Goal: Task Accomplishment & Management: Use online tool/utility

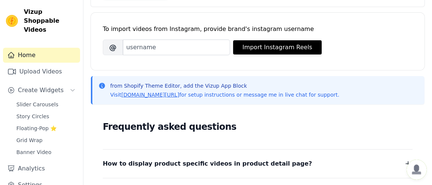
scroll to position [95, 0]
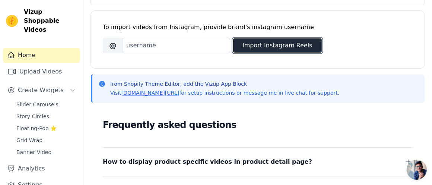
click at [256, 43] on button "Import Instagram Reels" at bounding box center [277, 45] width 89 height 14
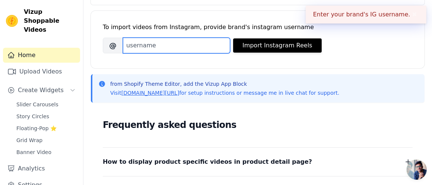
click at [210, 48] on input "Brand's Instagram Username" at bounding box center [176, 46] width 107 height 16
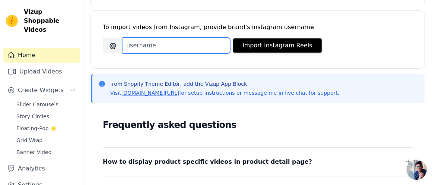
paste input "[URL][DOMAIN_NAME]"
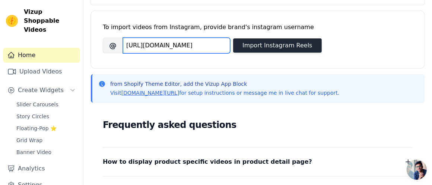
type input "[URL][DOMAIN_NAME]"
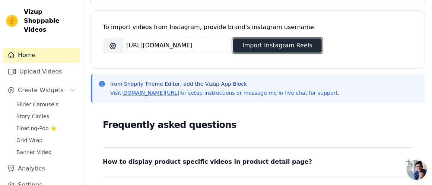
scroll to position [0, 0]
click at [259, 45] on button "Import Instagram Reels" at bounding box center [277, 45] width 89 height 14
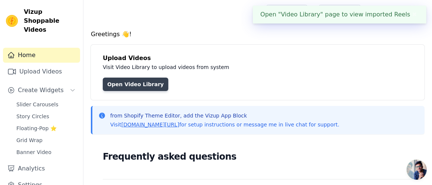
click at [148, 82] on link "Open Video Library" at bounding box center [136, 83] width 66 height 13
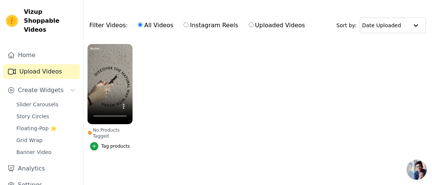
scroll to position [79, 0]
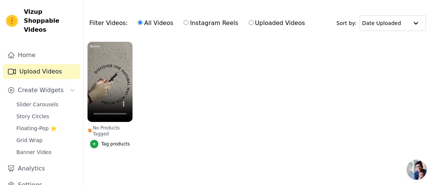
click at [185, 19] on label "Instagram Reels" at bounding box center [210, 23] width 55 height 10
click at [185, 20] on input "Instagram Reels" at bounding box center [186, 22] width 5 height 5
radio input "true"
click at [142, 21] on label "All Videos" at bounding box center [155, 23] width 36 height 10
click at [142, 21] on input "All Videos" at bounding box center [140, 22] width 5 height 5
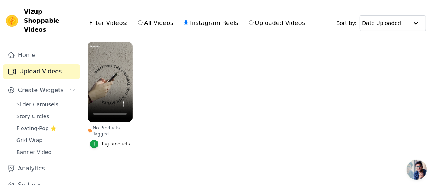
radio input "true"
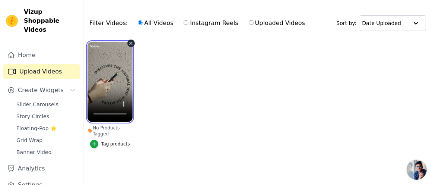
click at [120, 76] on video at bounding box center [109, 82] width 45 height 80
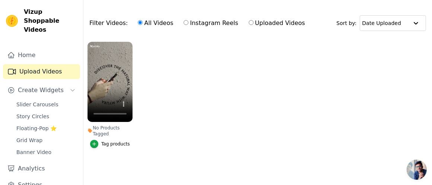
click at [107, 127] on div "No Products Tagged" at bounding box center [109, 131] width 45 height 12
click at [96, 141] on icon "button" at bounding box center [94, 143] width 5 height 5
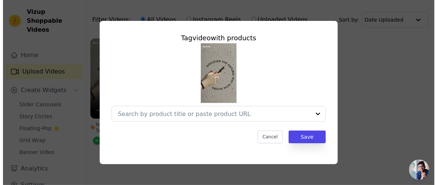
scroll to position [0, 0]
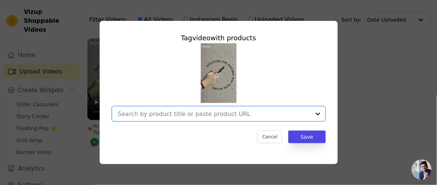
click at [170, 112] on input "No Products Tagged Tag video with products Option undefined, selected. Select i…" at bounding box center [214, 113] width 193 height 7
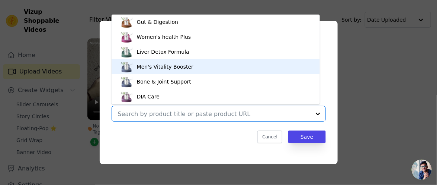
click at [189, 71] on div "Men's Vitality Booster" at bounding box center [216, 66] width 194 height 15
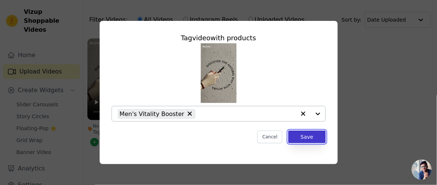
click at [310, 139] on button "Save" at bounding box center [307, 136] width 37 height 13
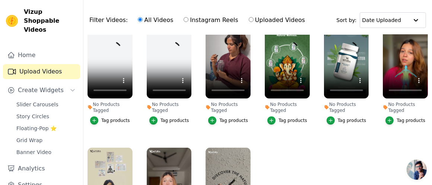
scroll to position [22, 0]
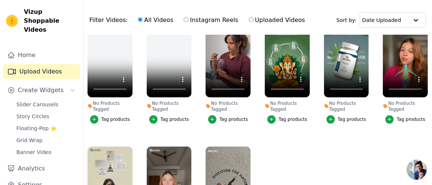
click at [339, 116] on div "Tag products" at bounding box center [352, 119] width 29 height 6
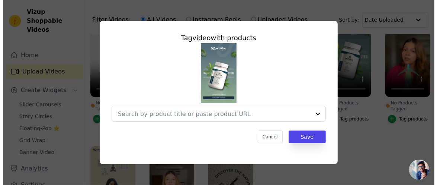
scroll to position [0, 0]
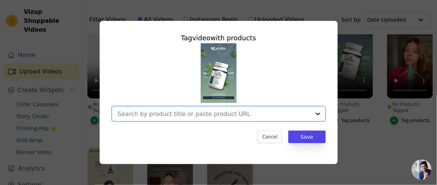
click at [255, 115] on input "No Products Tagged Tag video with products Option undefined, selected. Select i…" at bounding box center [214, 113] width 193 height 7
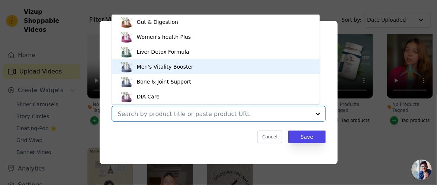
click at [209, 62] on div "Men's Vitality Booster" at bounding box center [216, 66] width 194 height 15
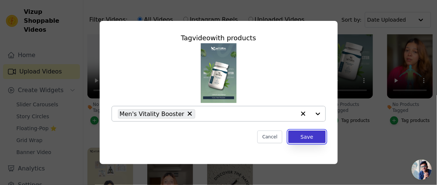
click at [308, 136] on button "Save" at bounding box center [307, 136] width 37 height 13
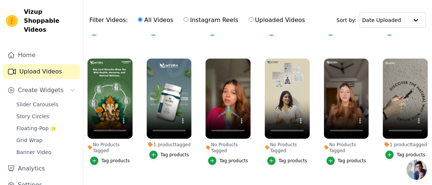
scroll to position [106, 0]
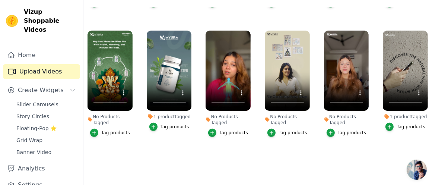
click at [292, 145] on ul "No Products Tagged Tag products No Products Tagged Tag products No Products Tag…" at bounding box center [257, 87] width 348 height 161
click at [109, 130] on div "Tag products" at bounding box center [115, 133] width 29 height 6
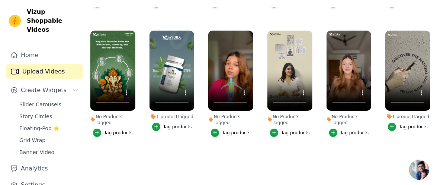
scroll to position [241, 0]
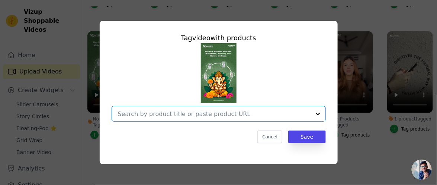
click at [207, 111] on input "No Products Tagged Tag video with products Option undefined, selected. Select i…" at bounding box center [214, 113] width 193 height 7
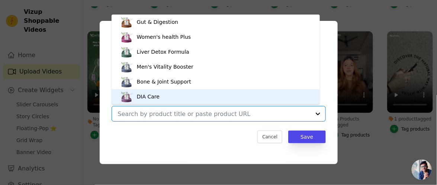
click at [179, 97] on div "DIA Care" at bounding box center [216, 96] width 194 height 15
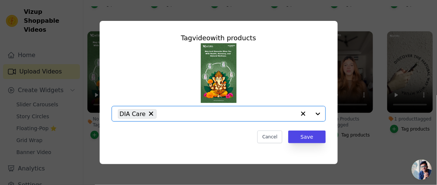
click at [199, 113] on input "No Products Tagged Tag video with products Option DIA Care, selected. Select is…" at bounding box center [228, 113] width 136 height 7
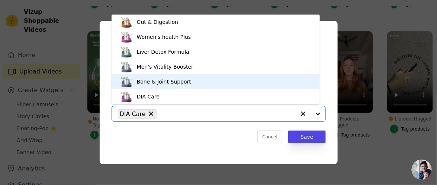
click at [177, 80] on div "Bone & Joint Support" at bounding box center [164, 81] width 54 height 7
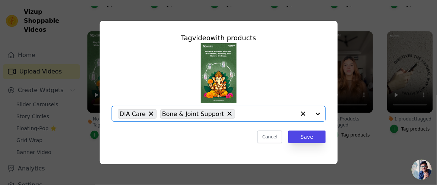
click at [239, 111] on input "No Products Tagged Tag video with products Option DIA Care, Bone & Joint Suppor…" at bounding box center [267, 113] width 57 height 7
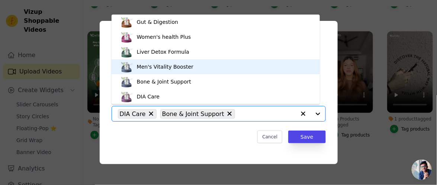
click at [203, 69] on div "Men's Vitality Booster" at bounding box center [216, 66] width 194 height 15
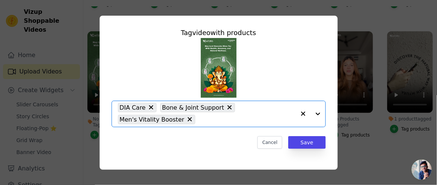
click at [232, 117] on input "No Products Tagged Tag video with products Option DIA Care, Bone & Joint Suppor…" at bounding box center [247, 119] width 97 height 7
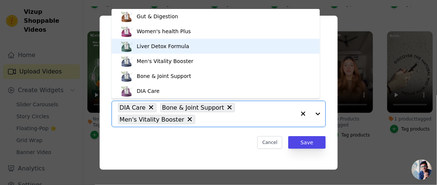
click at [209, 44] on div "Liver Detox Formula" at bounding box center [216, 46] width 194 height 15
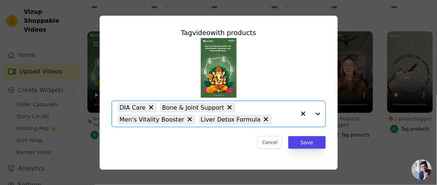
click at [275, 117] on input "No Products Tagged Tag video with products Option DIA Care, Bone & Joint Suppor…" at bounding box center [285, 119] width 20 height 7
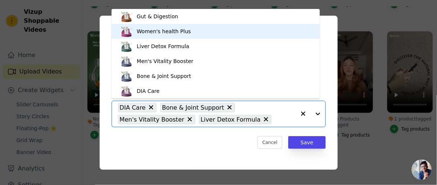
click at [219, 35] on div "Women's health Plus" at bounding box center [216, 31] width 194 height 15
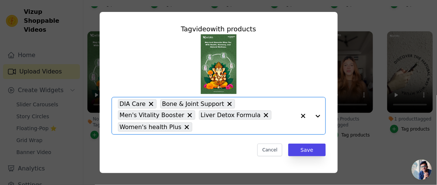
click at [226, 128] on input "No Products Tagged Tag video with products Option DIA Care, Bone & Joint Suppor…" at bounding box center [246, 126] width 100 height 7
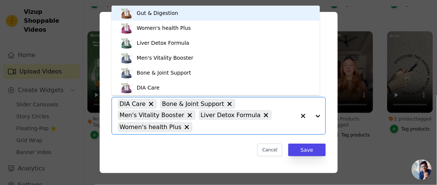
click at [207, 11] on div "Gut & Digestion" at bounding box center [216, 13] width 194 height 15
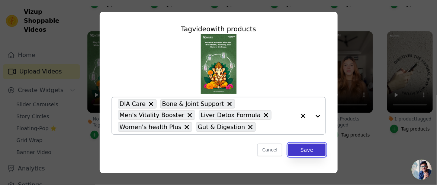
click at [293, 147] on button "Save" at bounding box center [307, 149] width 37 height 13
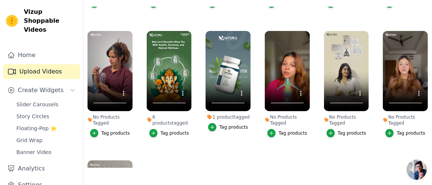
scroll to position [238, 0]
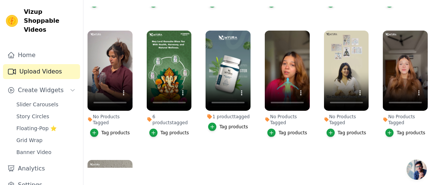
click at [283, 130] on div "Tag products" at bounding box center [292, 133] width 29 height 6
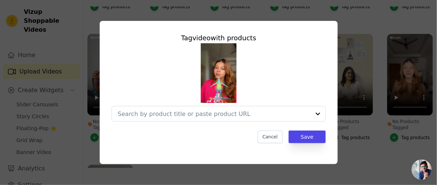
scroll to position [240, 0]
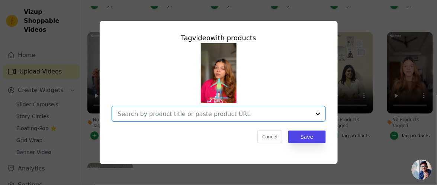
click at [241, 114] on input "No Products Tagged Tag video with products Option undefined, selected. Select i…" at bounding box center [214, 113] width 193 height 7
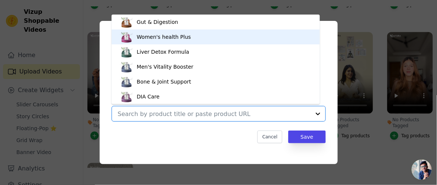
click at [195, 39] on div "Women's health Plus" at bounding box center [216, 36] width 194 height 15
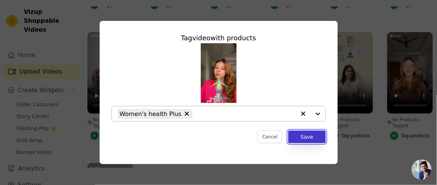
click at [305, 139] on button "Save" at bounding box center [307, 136] width 37 height 13
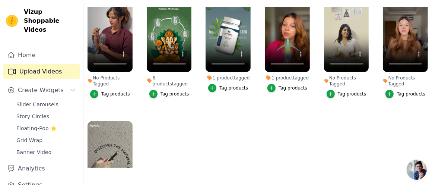
scroll to position [276, 0]
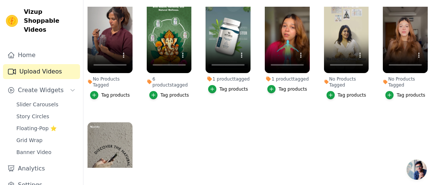
click at [109, 92] on div "Tag products" at bounding box center [115, 95] width 29 height 6
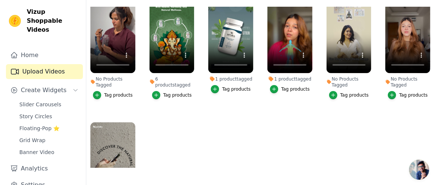
scroll to position [279, 0]
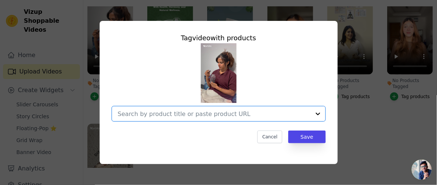
click at [188, 112] on input "No Products Tagged Tag video with products Option undefined, selected. Select i…" at bounding box center [214, 113] width 193 height 7
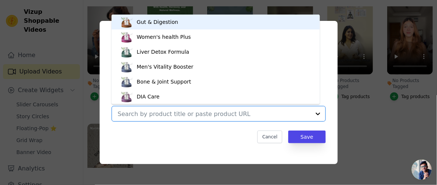
click at [199, 23] on div "Gut & Digestion" at bounding box center [216, 22] width 194 height 15
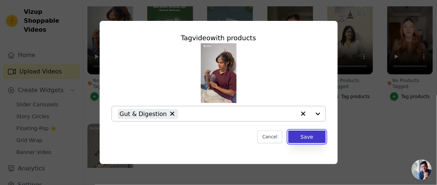
click at [300, 134] on button "Save" at bounding box center [307, 136] width 37 height 13
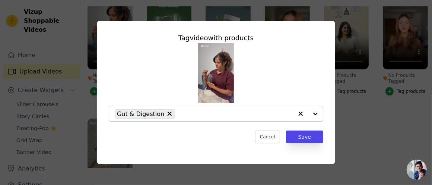
scroll to position [276, 0]
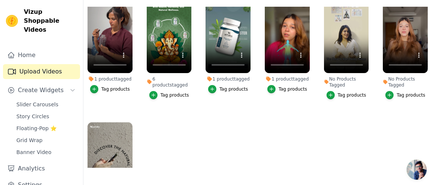
click at [349, 92] on div "Tag products" at bounding box center [352, 95] width 29 height 6
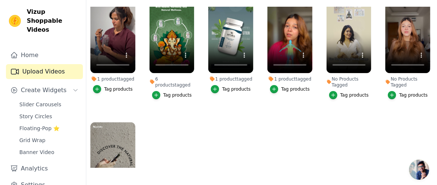
scroll to position [279, 0]
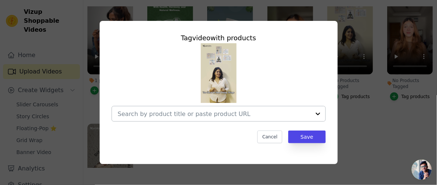
click at [210, 109] on div at bounding box center [214, 113] width 193 height 15
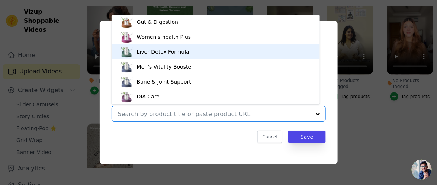
click at [192, 53] on div "Liver Detox Formula" at bounding box center [216, 51] width 194 height 15
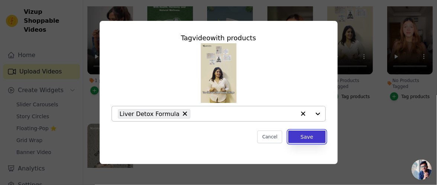
click at [303, 135] on button "Save" at bounding box center [307, 136] width 37 height 13
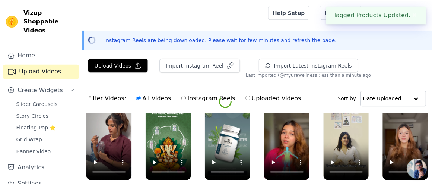
scroll to position [276, 0]
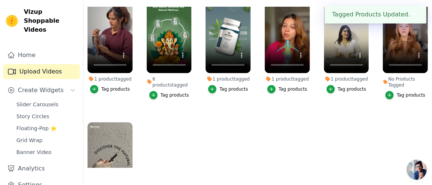
click at [402, 92] on div "Tag products" at bounding box center [410, 95] width 29 height 6
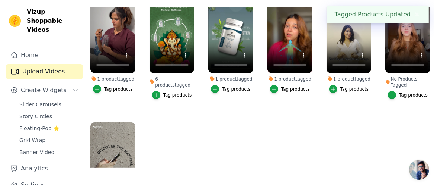
scroll to position [279, 0]
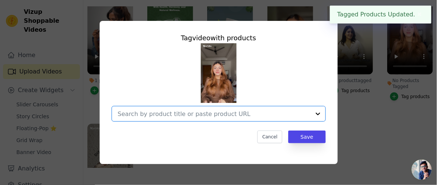
click at [240, 110] on input "No Products Tagged Tag video with products Option undefined, selected. Select i…" at bounding box center [214, 113] width 193 height 7
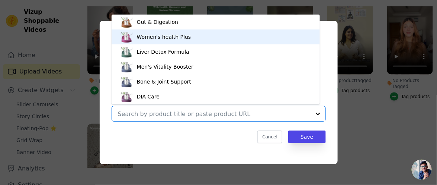
click at [223, 38] on div "Women's health Plus" at bounding box center [216, 36] width 194 height 15
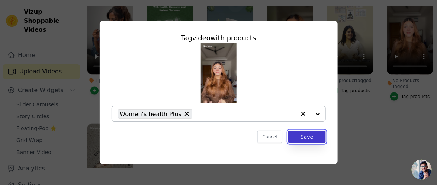
click at [307, 133] on button "Save" at bounding box center [307, 136] width 37 height 13
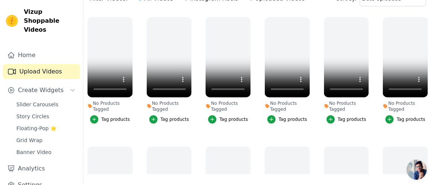
scroll to position [0, 0]
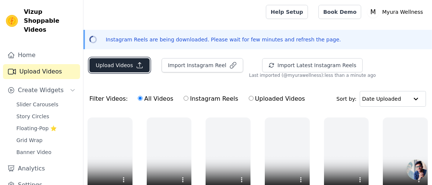
click at [134, 69] on button "Upload Videos" at bounding box center [119, 65] width 60 height 14
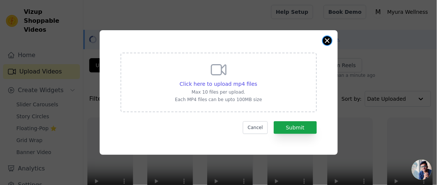
click at [325, 42] on button "Close modal" at bounding box center [327, 40] width 9 height 9
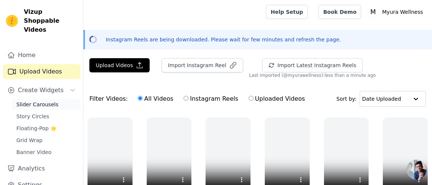
click at [44, 101] on span "Slider Carousels" at bounding box center [37, 104] width 42 height 7
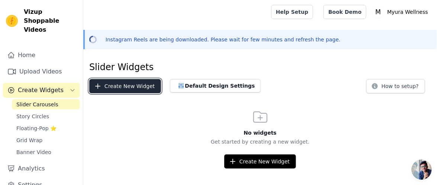
click at [134, 88] on button "Create New Widget" at bounding box center [125, 86] width 72 height 14
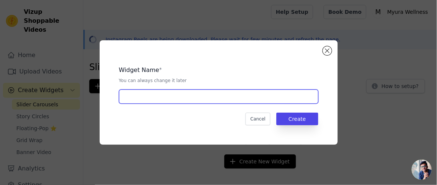
click at [159, 100] on input "text" at bounding box center [219, 96] width 200 height 14
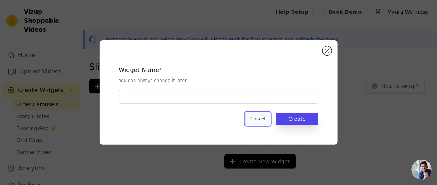
click at [261, 120] on button "Cancel" at bounding box center [258, 118] width 25 height 13
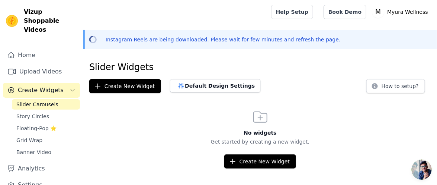
click at [57, 99] on link "Slider Carousels" at bounding box center [46, 104] width 68 height 10
click at [49, 51] on link "Home" at bounding box center [41, 55] width 77 height 15
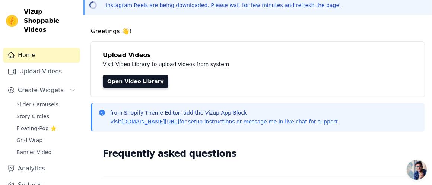
scroll to position [66, 0]
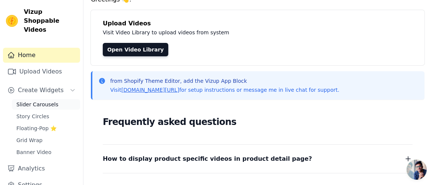
click at [42, 101] on span "Slider Carousels" at bounding box center [37, 104] width 42 height 7
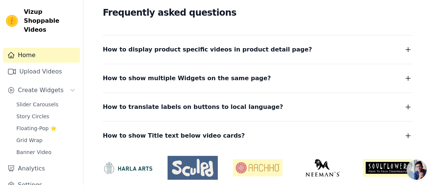
scroll to position [144, 0]
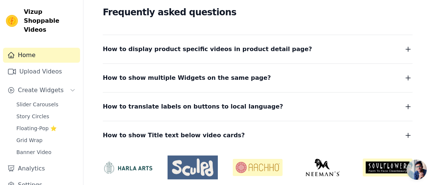
click at [251, 50] on span "How to display product specific videos in product detail page?" at bounding box center [207, 49] width 209 height 10
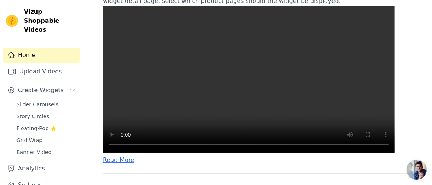
scroll to position [214, 0]
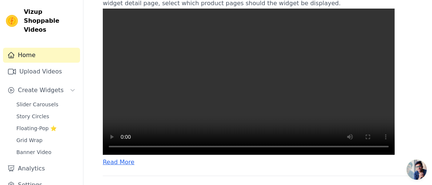
click at [179, 81] on video at bounding box center [249, 82] width 292 height 146
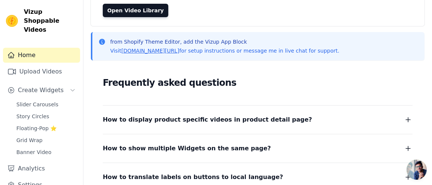
scroll to position [74, 0]
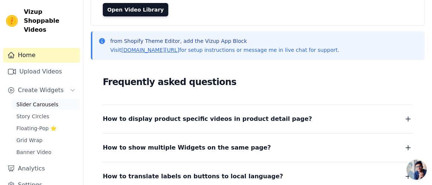
click at [48, 101] on span "Slider Carousels" at bounding box center [37, 104] width 42 height 7
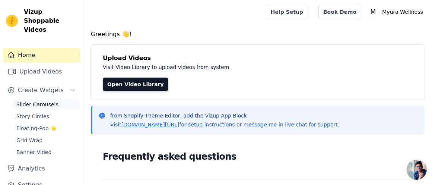
click at [32, 101] on span "Slider Carousels" at bounding box center [37, 104] width 42 height 7
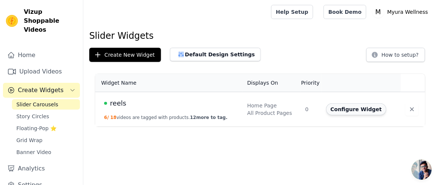
click at [351, 110] on button "Configure Widget" at bounding box center [356, 109] width 60 height 12
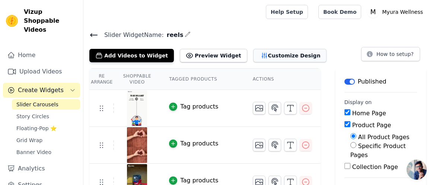
click at [267, 56] on button "Customize Design" at bounding box center [289, 55] width 73 height 13
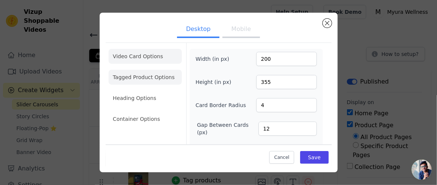
click at [153, 111] on li "Tagged Product Options" at bounding box center [145, 118] width 73 height 15
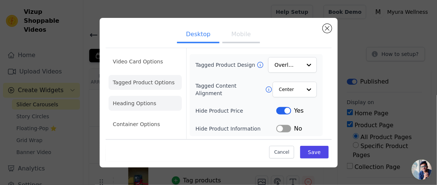
click at [152, 102] on li "Heading Options" at bounding box center [145, 103] width 73 height 15
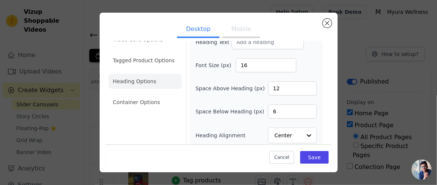
scroll to position [17, 0]
click at [152, 102] on li "Container Options" at bounding box center [145, 101] width 73 height 15
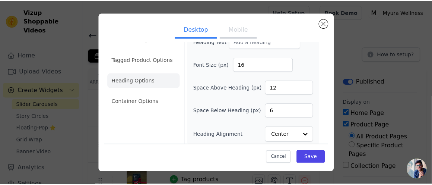
scroll to position [0, 0]
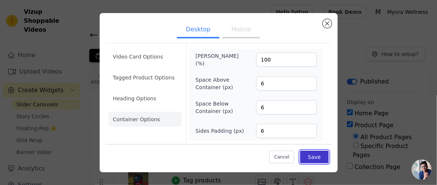
click at [318, 153] on button "Save" at bounding box center [314, 156] width 28 height 13
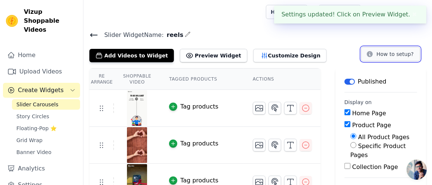
click at [393, 52] on button "How to setup?" at bounding box center [390, 54] width 59 height 14
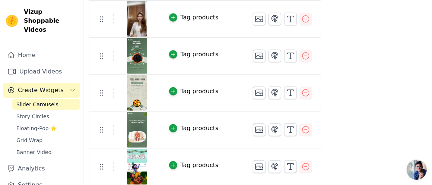
scroll to position [311, 0]
